Goal: Communication & Community: Participate in discussion

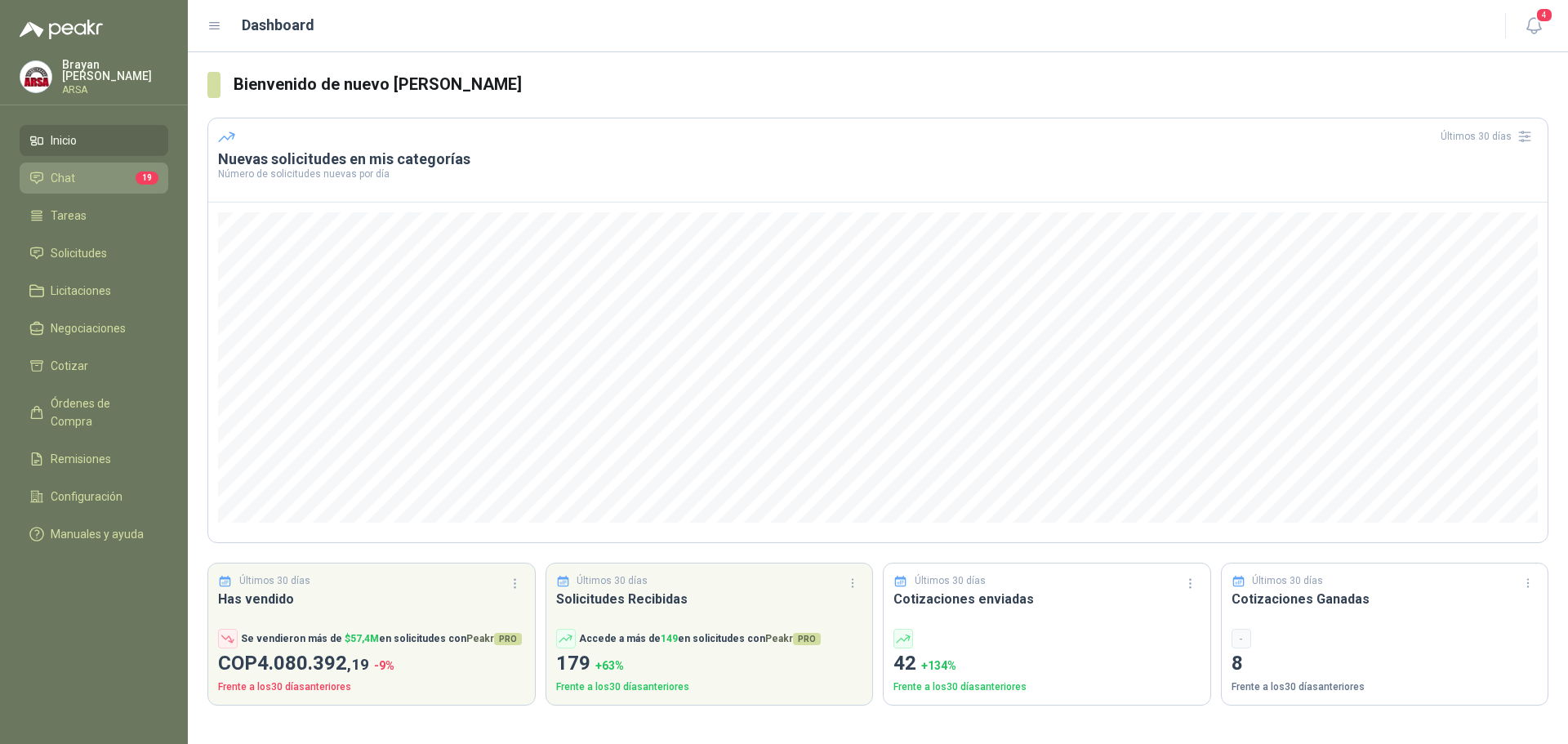
click at [94, 169] on li "Chat 19" at bounding box center [93, 178] width 129 height 18
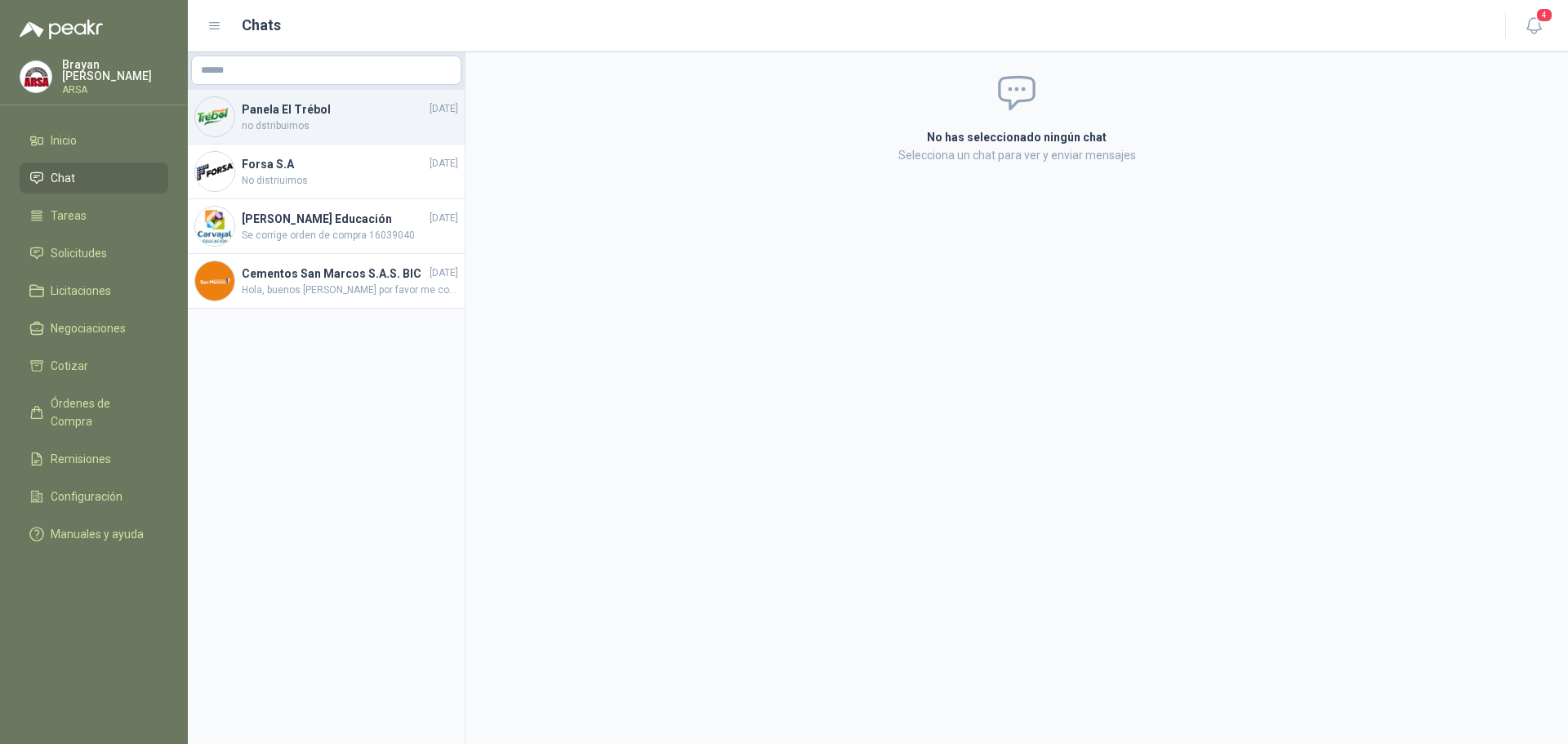
click at [280, 123] on span "no dstribuimos" at bounding box center [350, 126] width 217 height 16
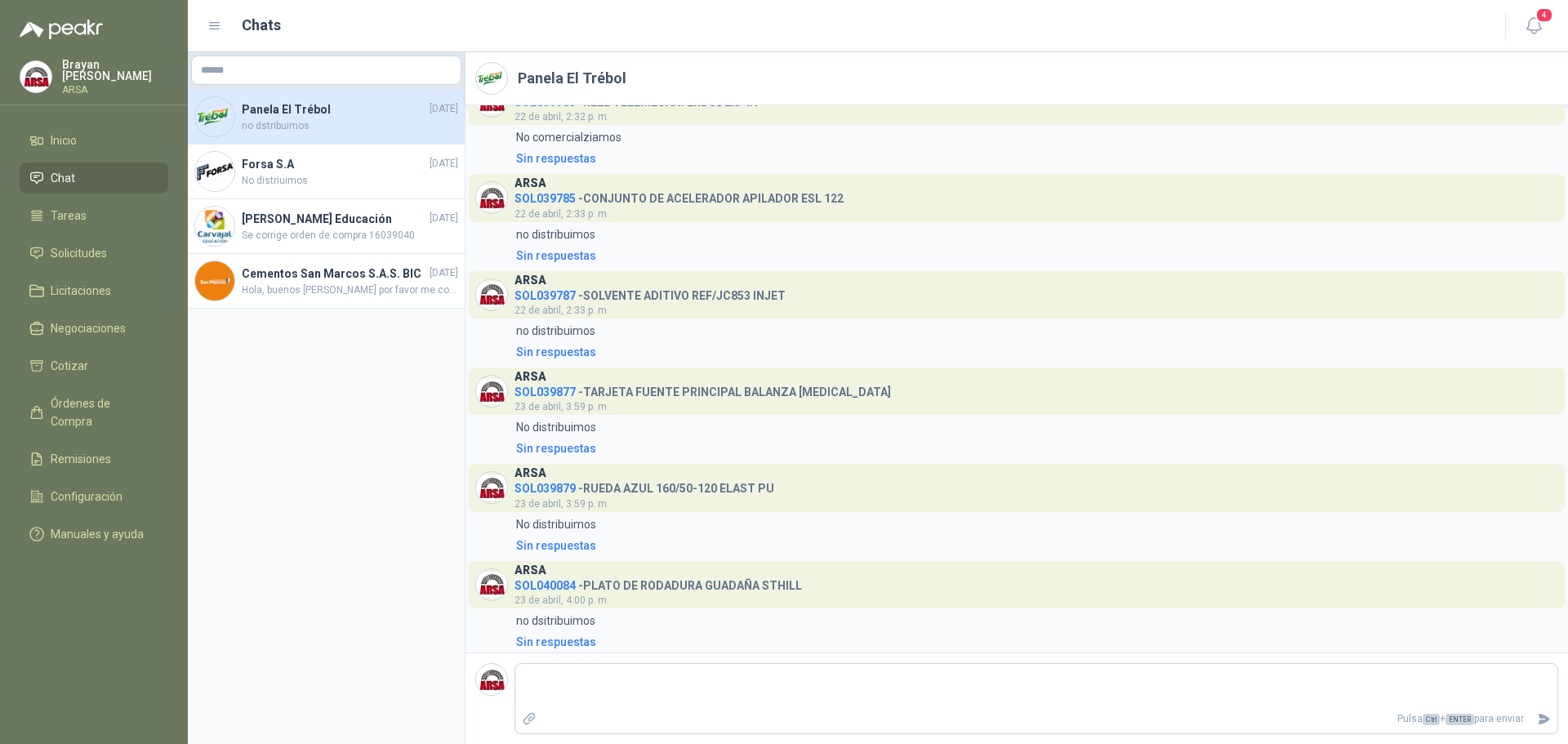
scroll to position [206, 0]
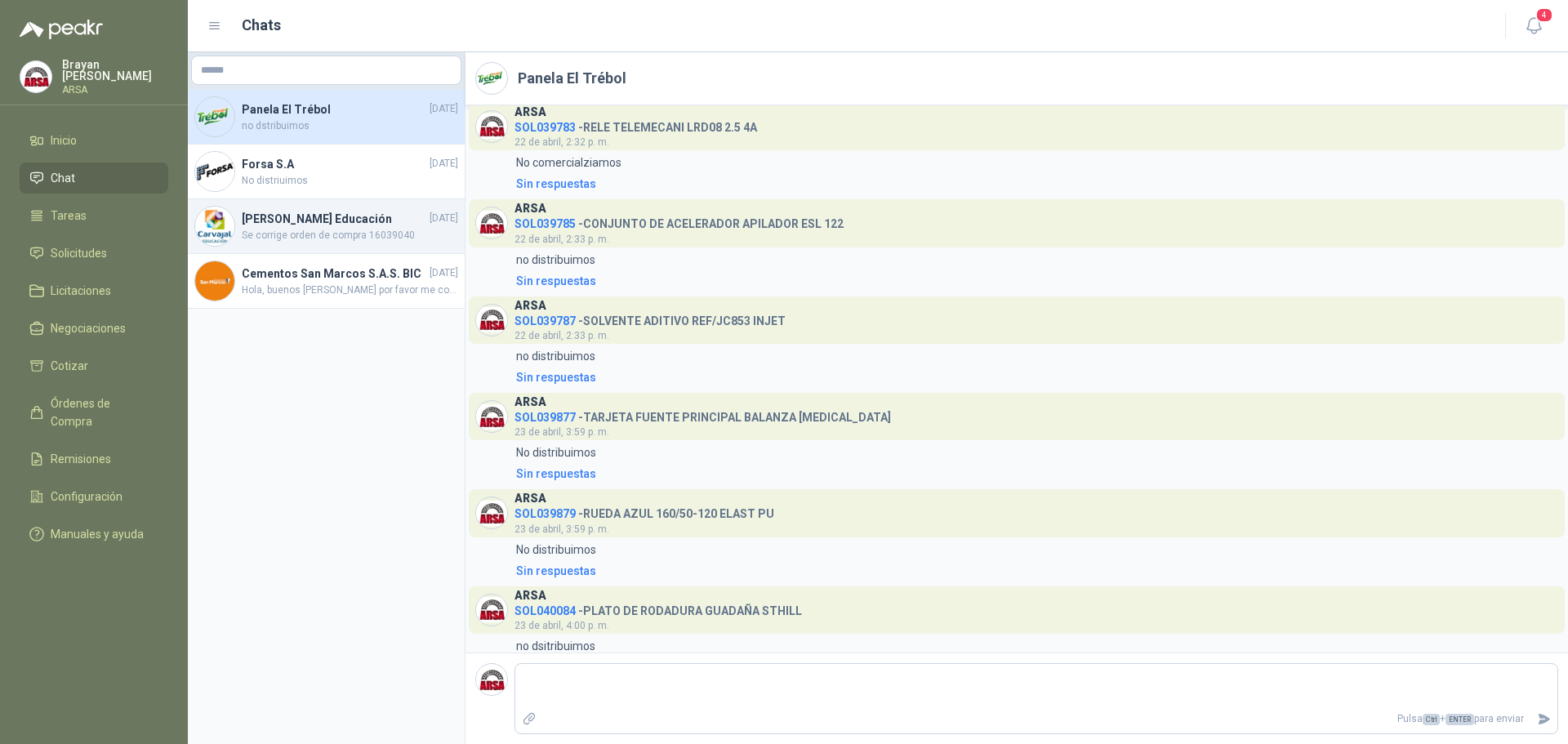
click at [327, 221] on h4 "[PERSON_NAME] Educación" at bounding box center [333, 219] width 184 height 18
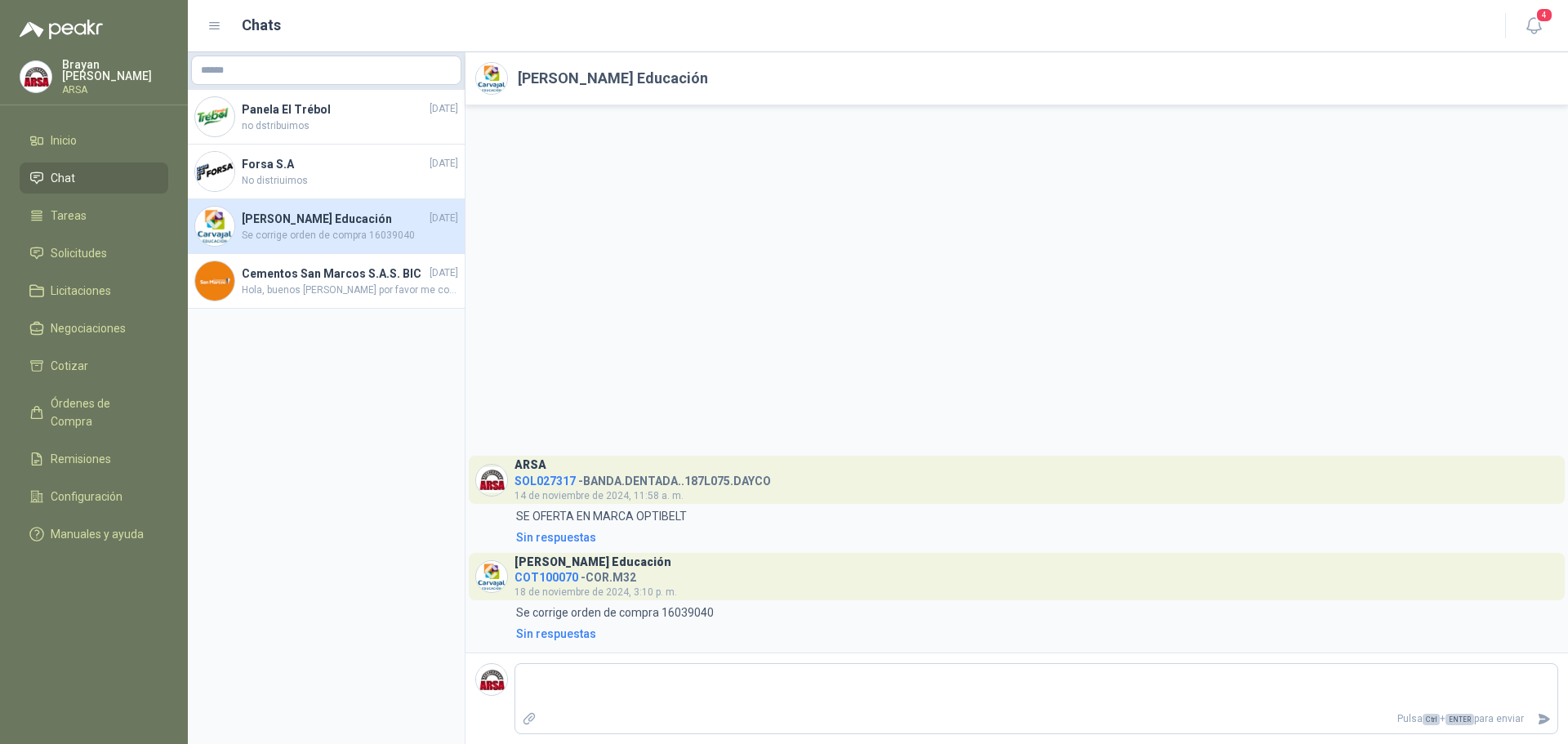
click at [298, 250] on div "[PERSON_NAME] Educación [DATE] Se corrige orden de compra 16039040" at bounding box center [326, 227] width 277 height 55
click at [311, 298] on span "Hola, buenos [PERSON_NAME] por favor me confirmas que sea en [GEOGRAPHIC_DATA]?" at bounding box center [350, 290] width 217 height 16
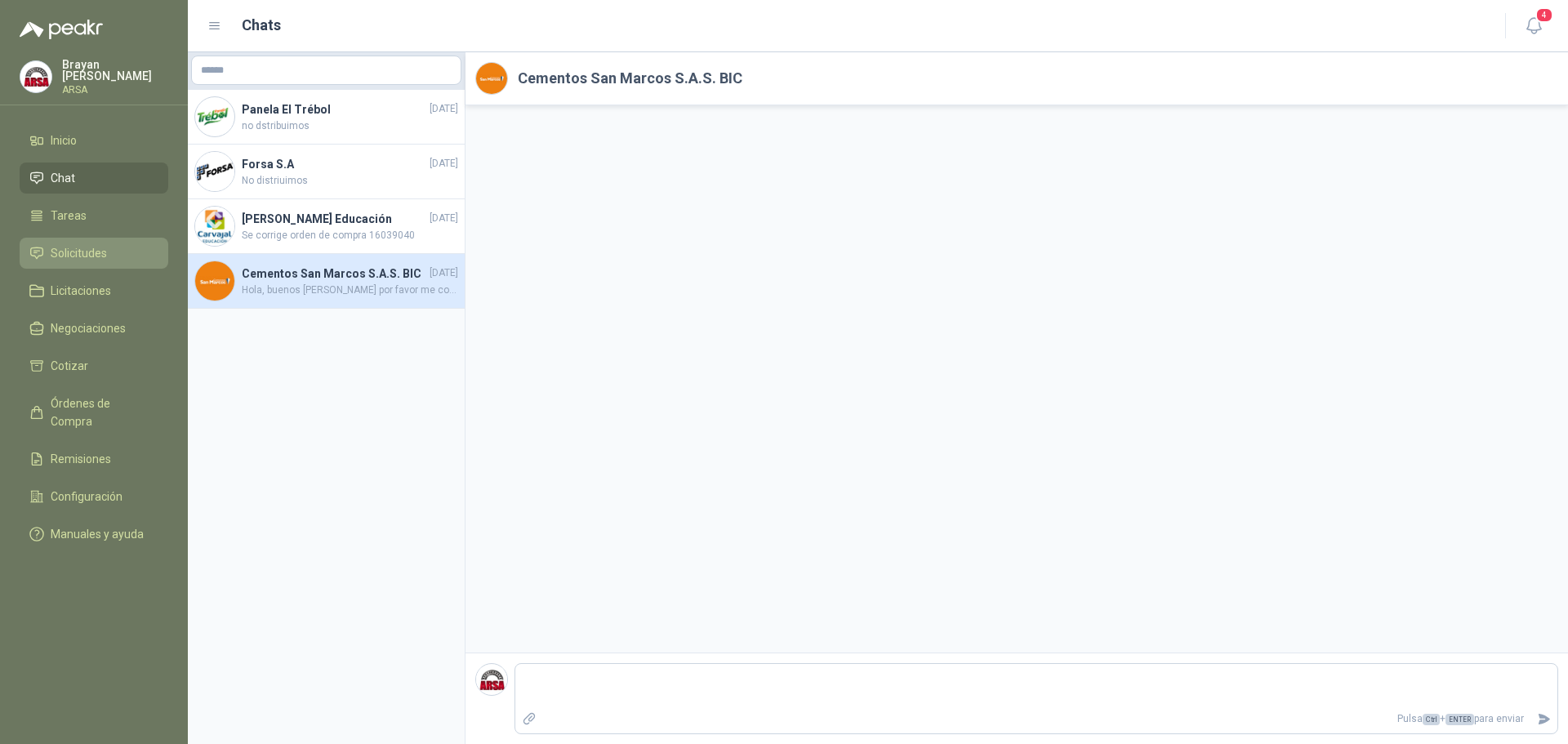
click at [64, 250] on span "Solicitudes" at bounding box center [79, 253] width 57 height 18
